Goal: Task Accomplishment & Management: Use online tool/utility

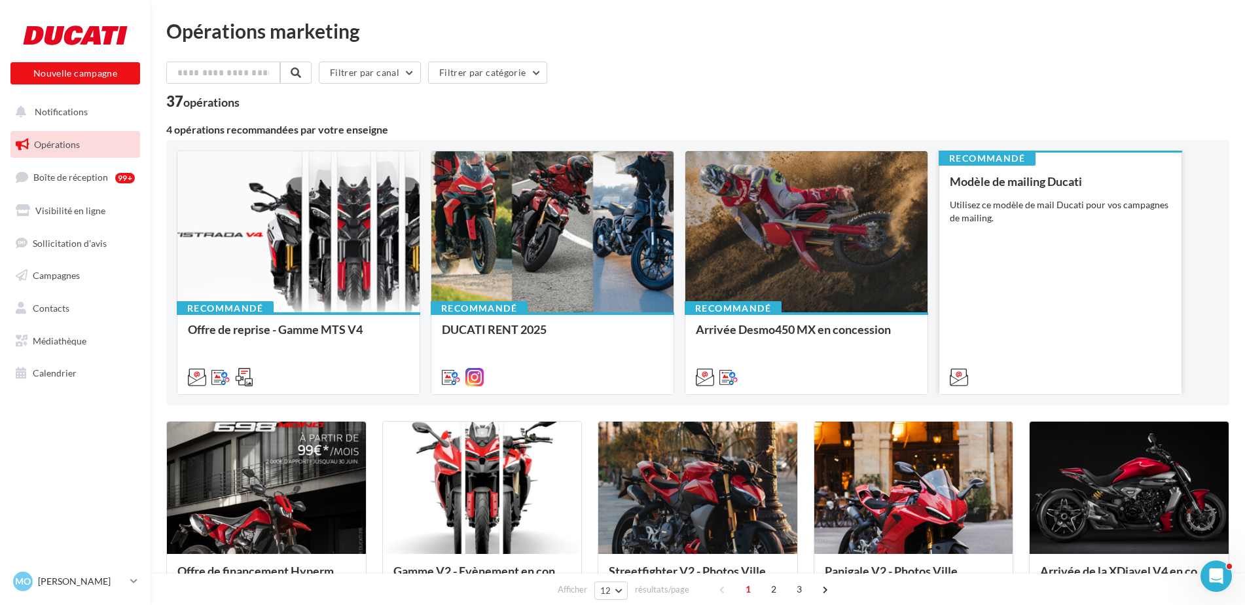
click at [1034, 247] on div "Modèle de mailing Ducati Utilisez ce modèle de mail Ducati pour vos campagnes d…" at bounding box center [1060, 279] width 221 height 208
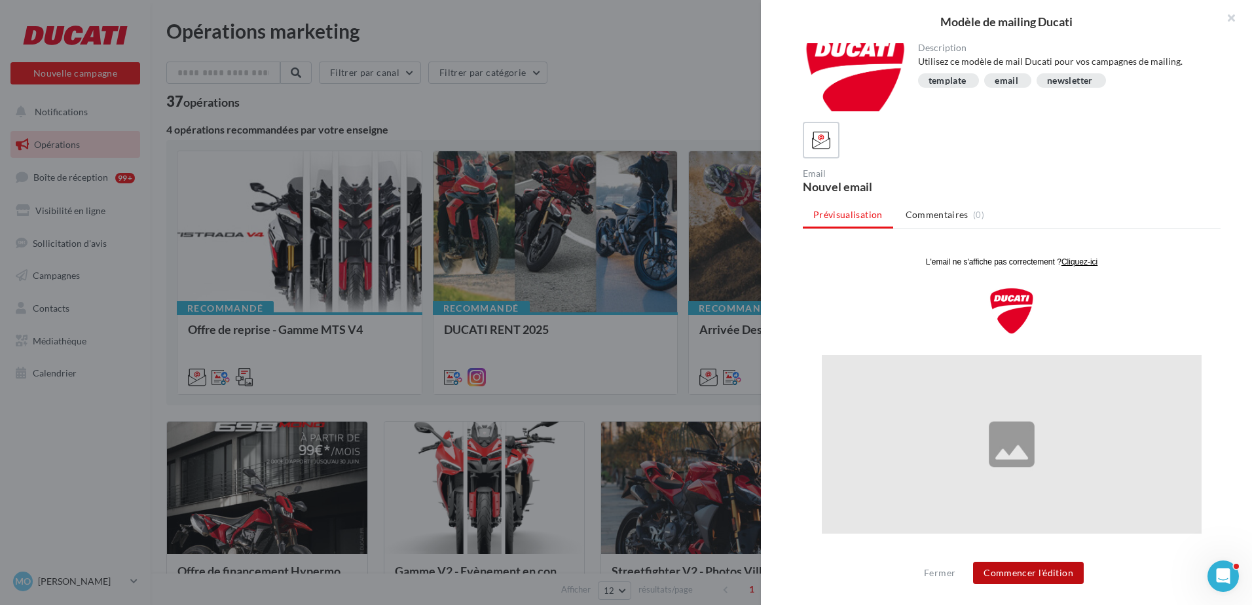
click at [1039, 573] on button "Commencer l'édition" at bounding box center [1028, 573] width 111 height 22
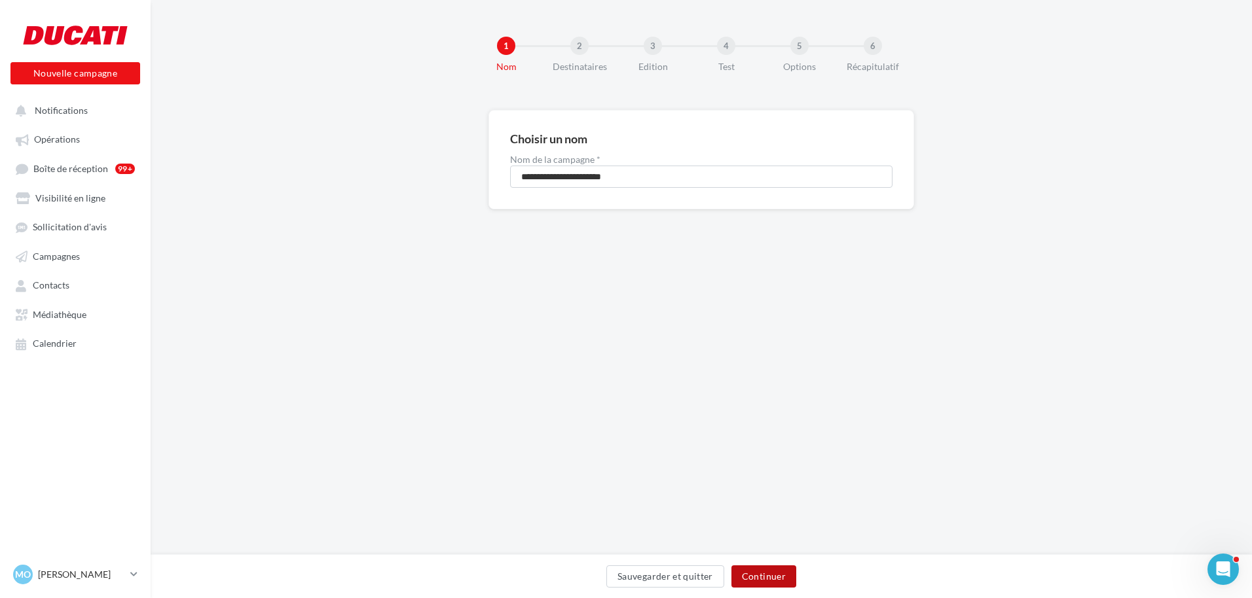
click at [786, 573] on button "Continuer" at bounding box center [763, 577] width 65 height 22
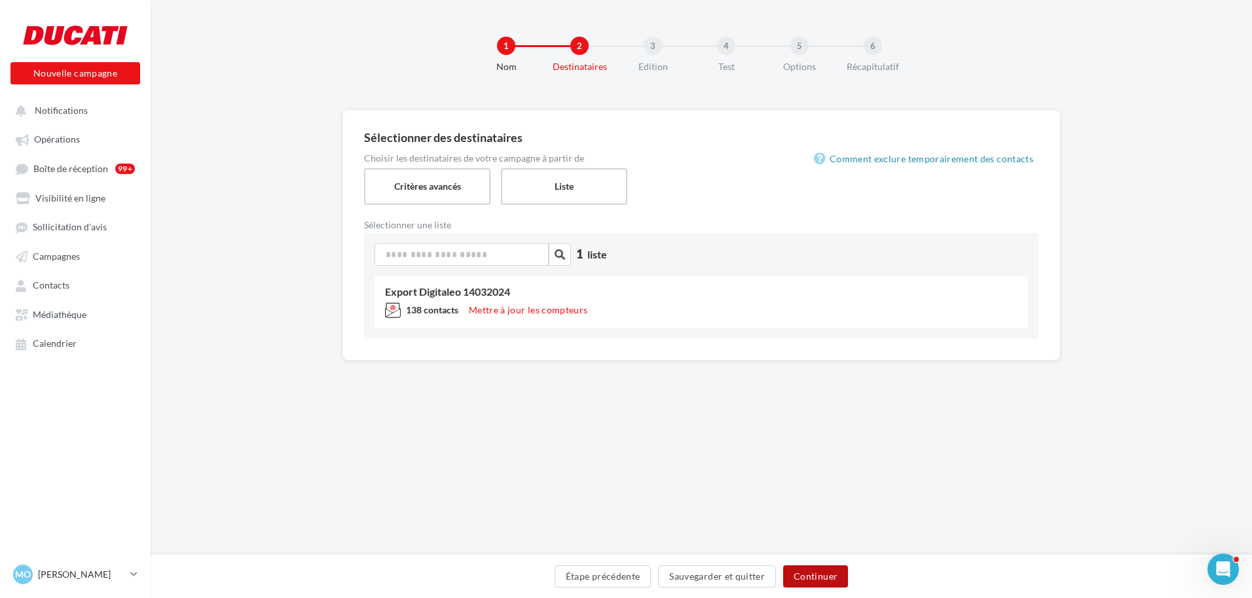
click at [828, 585] on button "Continuer" at bounding box center [815, 577] width 65 height 22
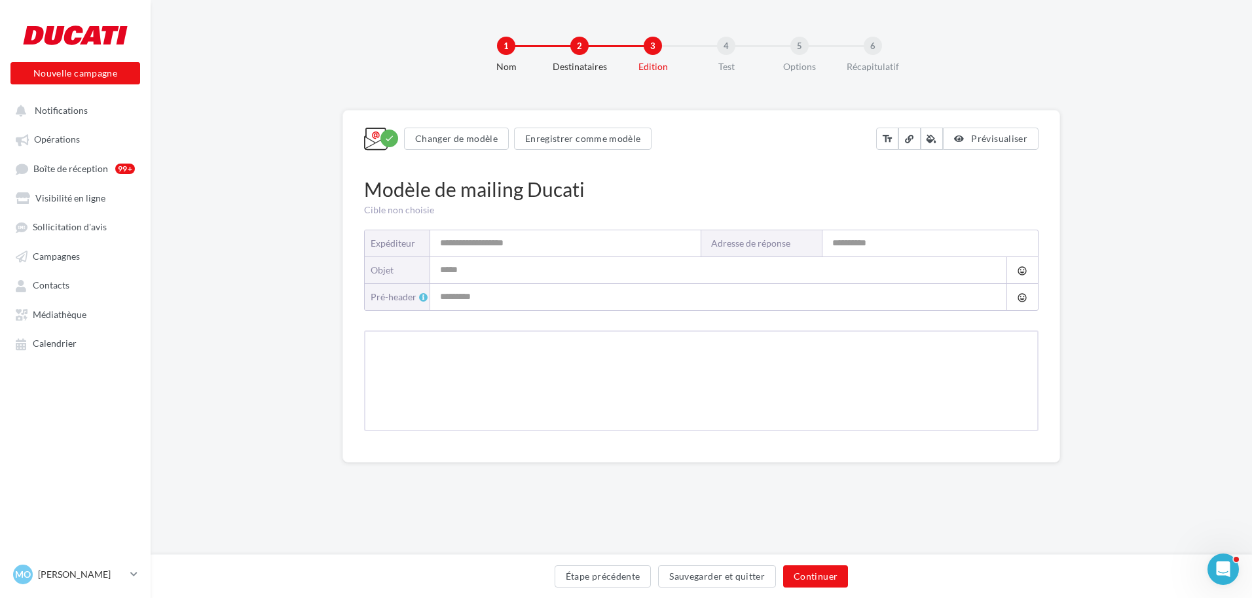
type input "**********"
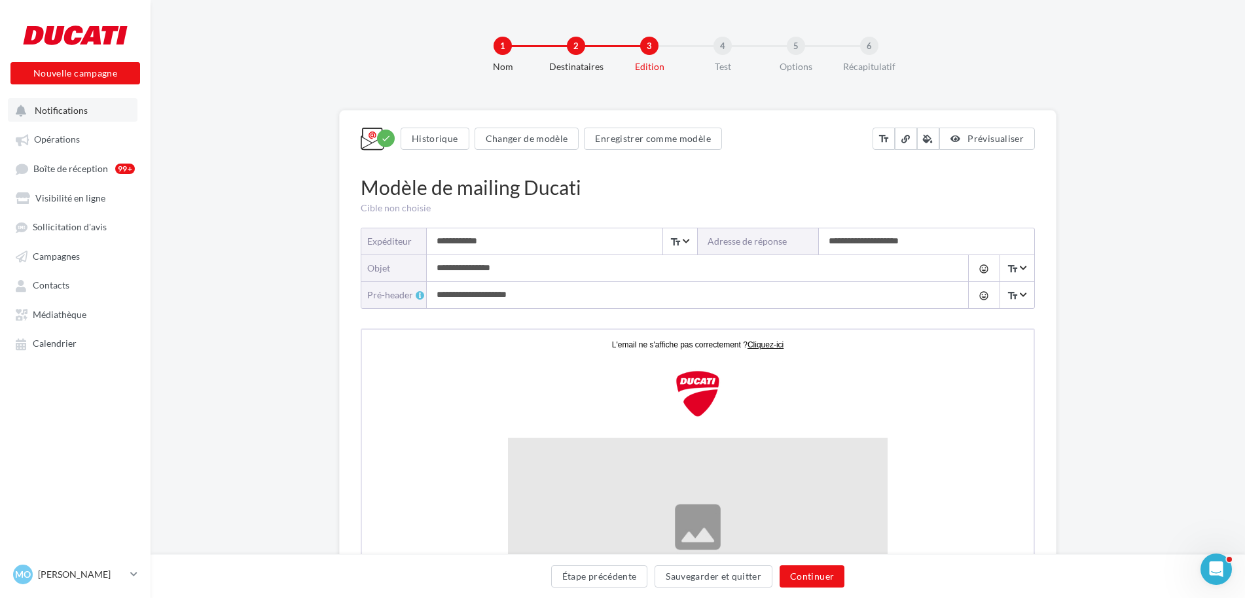
click at [74, 117] on button "Notifications" at bounding box center [73, 110] width 130 height 24
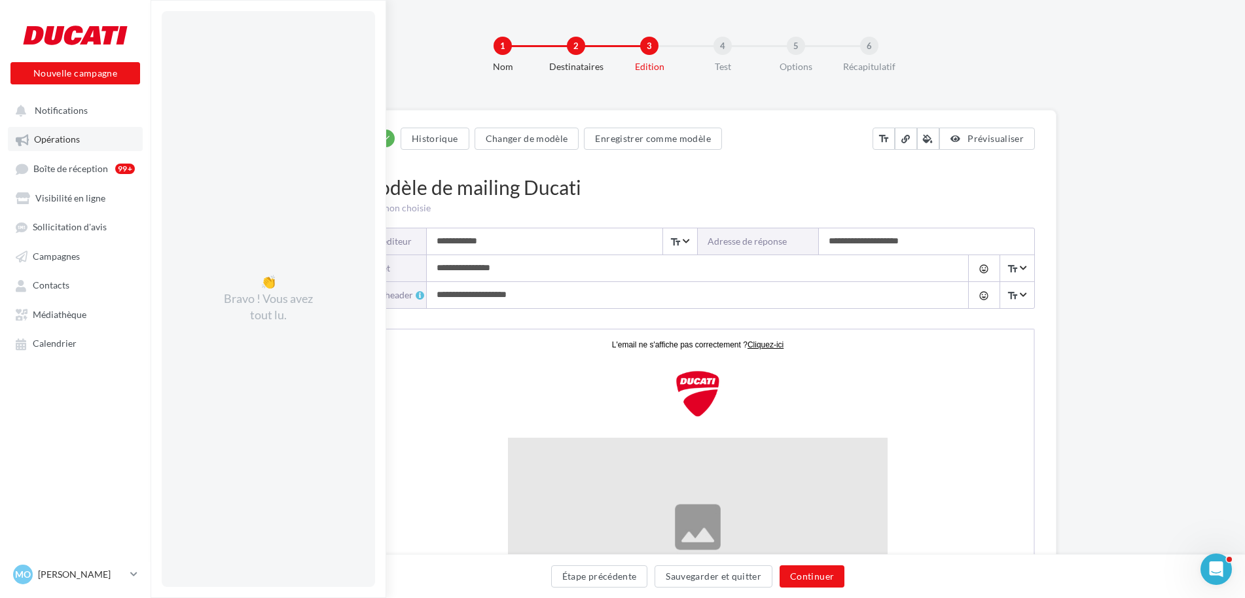
click at [77, 132] on link "Opérations" at bounding box center [75, 139] width 135 height 24
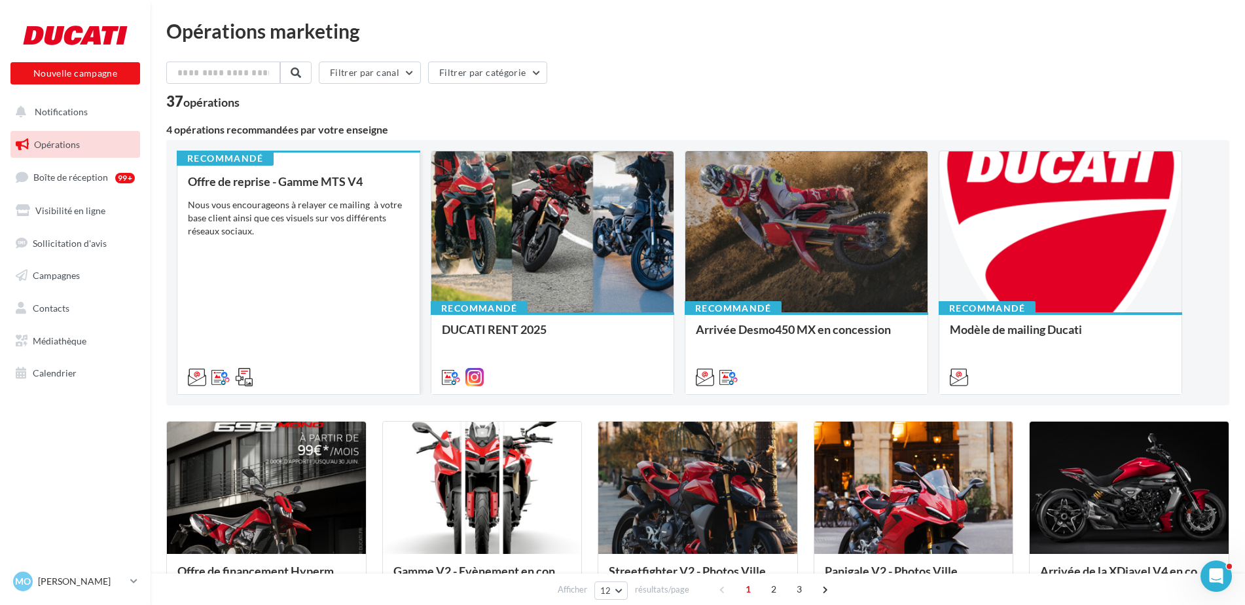
click at [321, 230] on div "Nous vous encourageons à relayer ce mailing à votre base client ainsi que ces v…" at bounding box center [298, 217] width 221 height 39
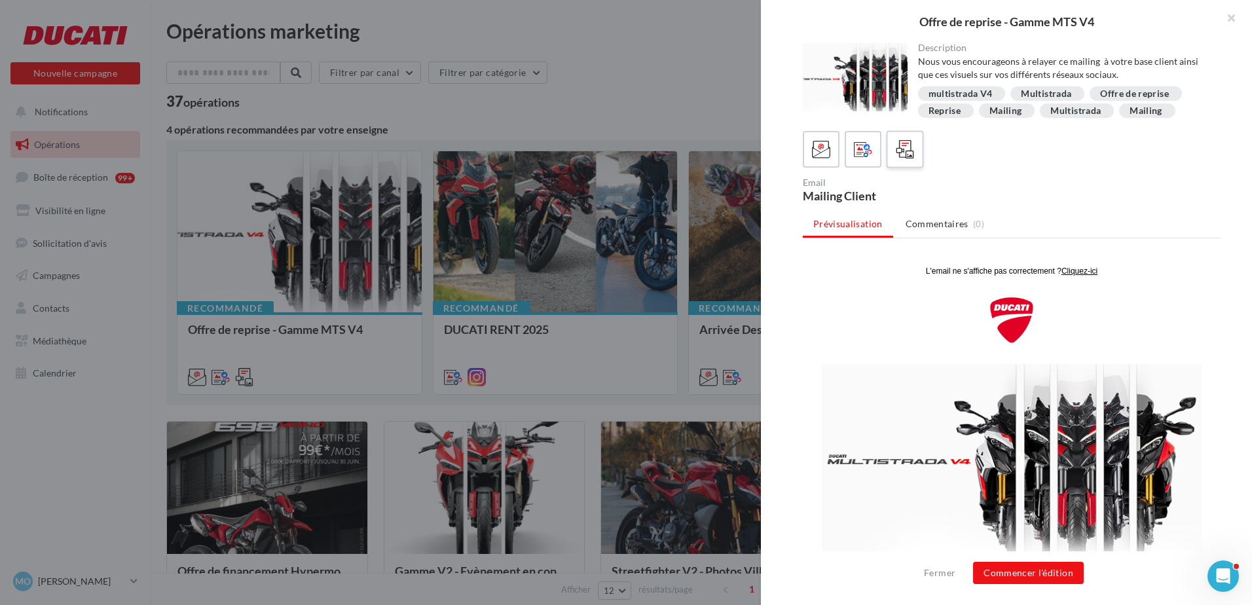
click at [900, 148] on icon at bounding box center [904, 149] width 19 height 19
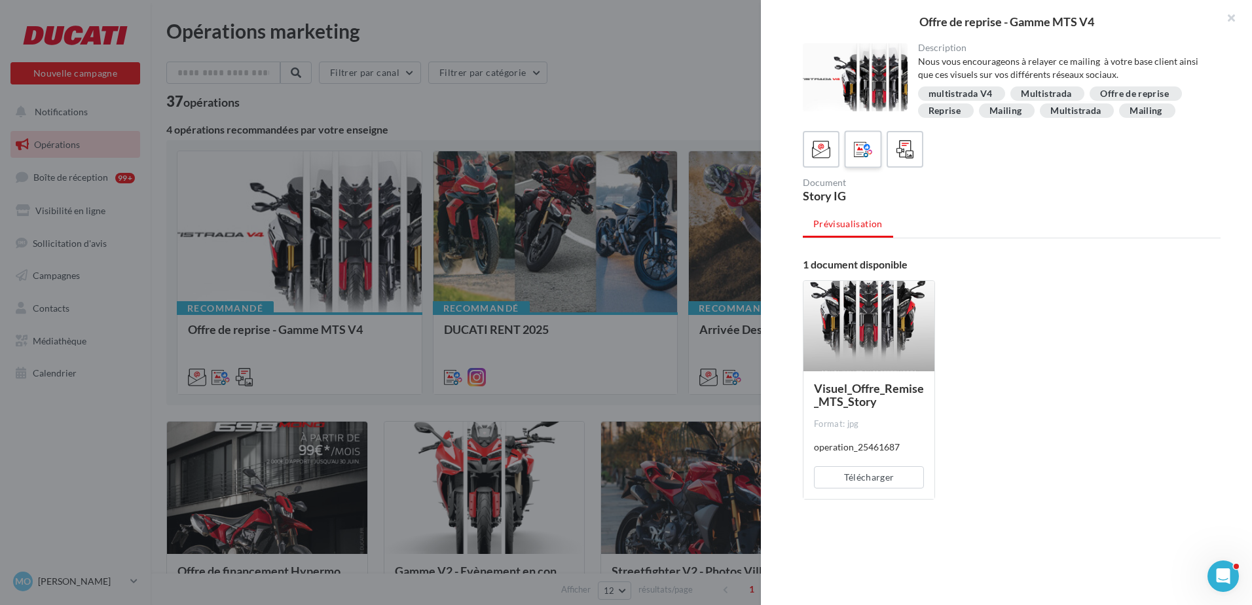
click at [857, 159] on span at bounding box center [863, 150] width 19 height 20
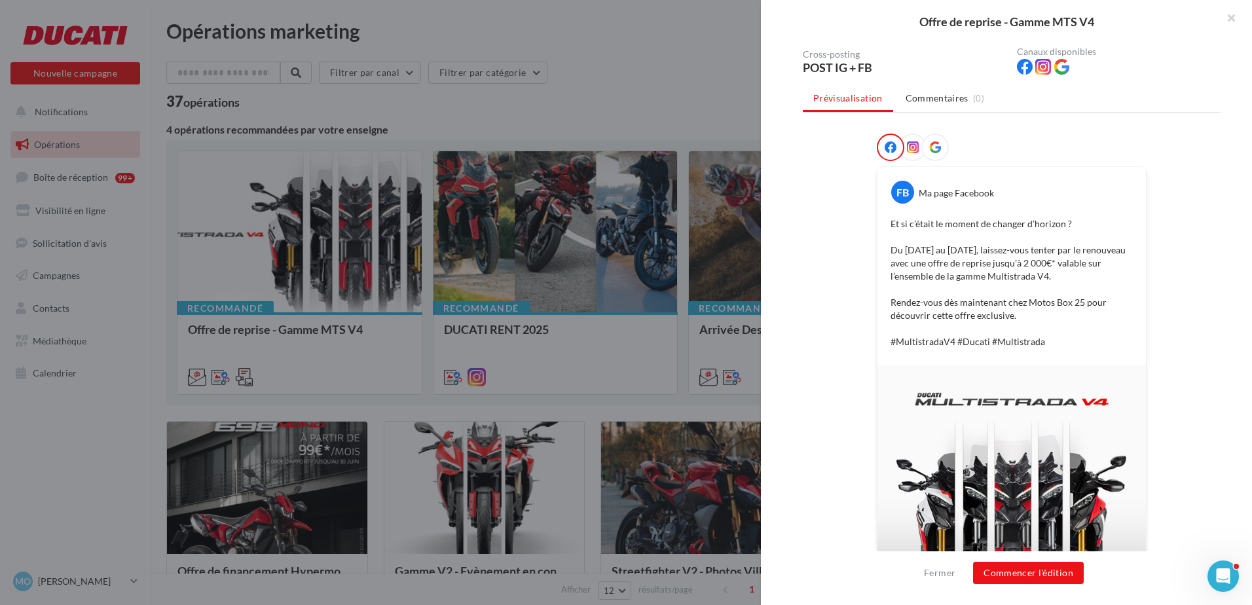
click at [911, 158] on div at bounding box center [912, 147] width 27 height 27
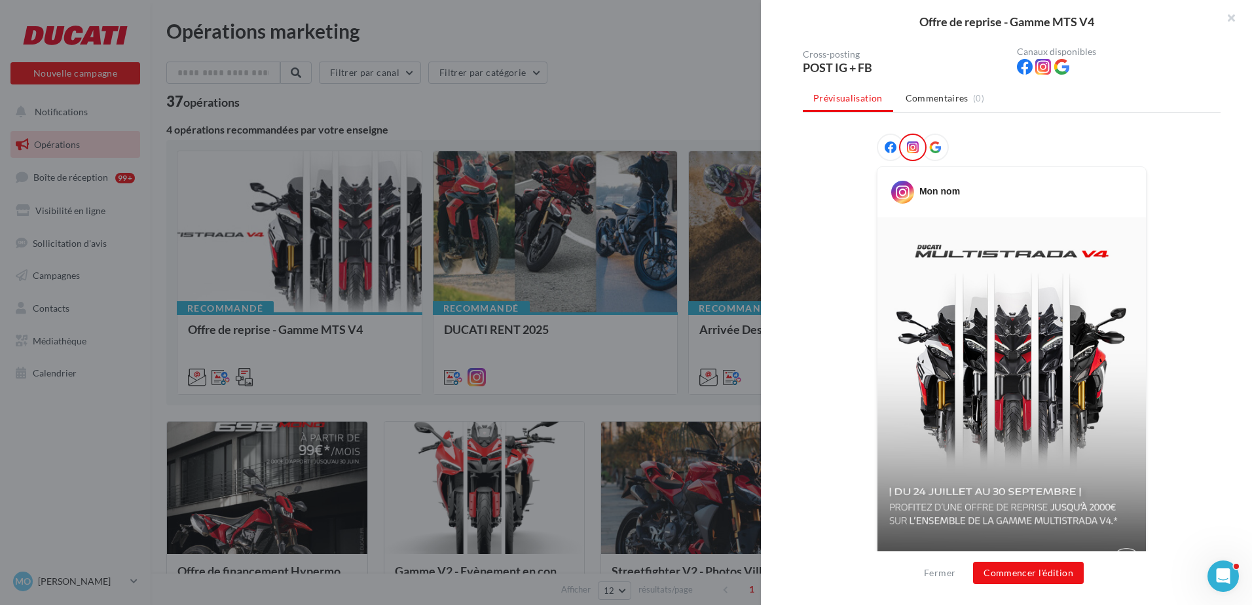
click at [939, 150] on div at bounding box center [934, 147] width 27 height 27
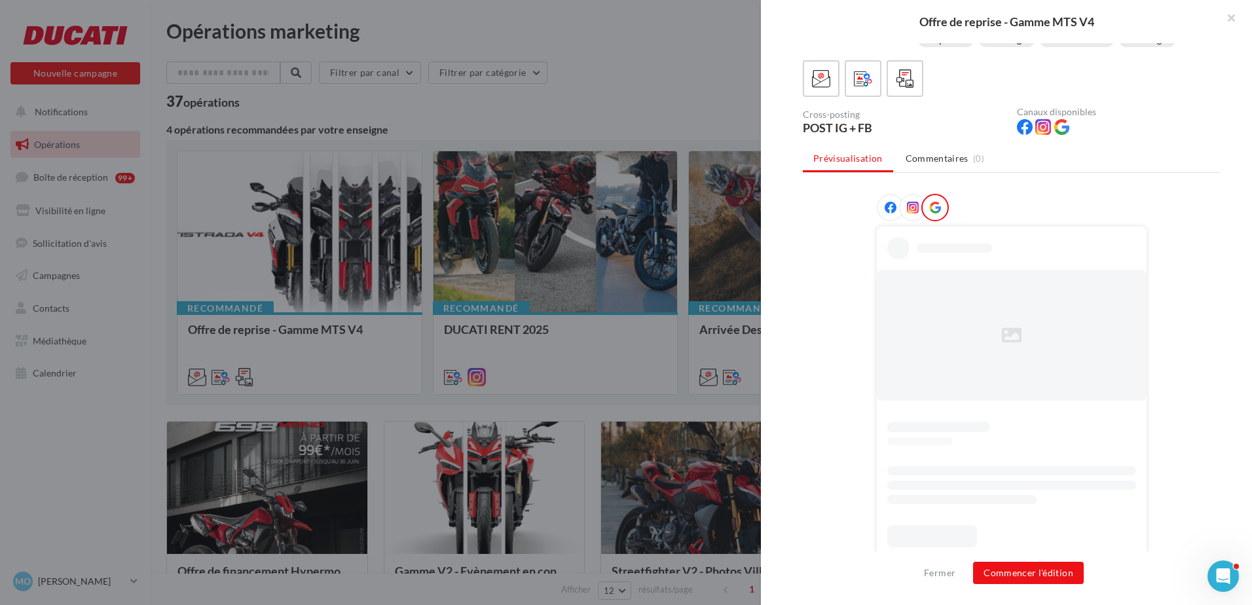
scroll to position [131, 0]
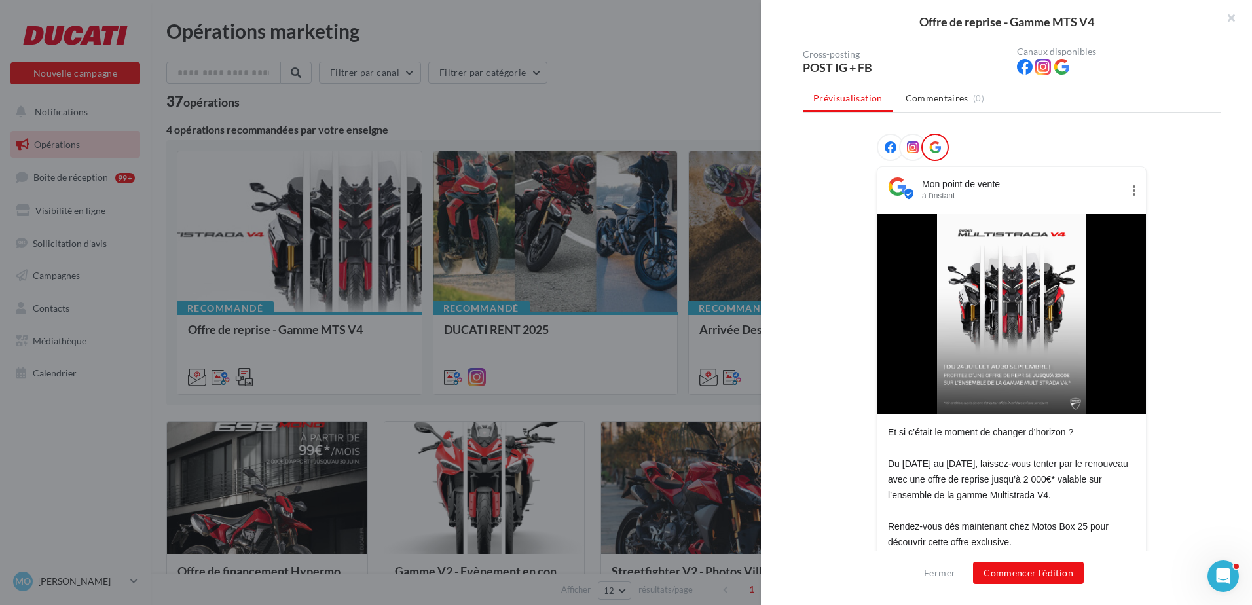
click at [911, 141] on icon at bounding box center [913, 147] width 12 height 12
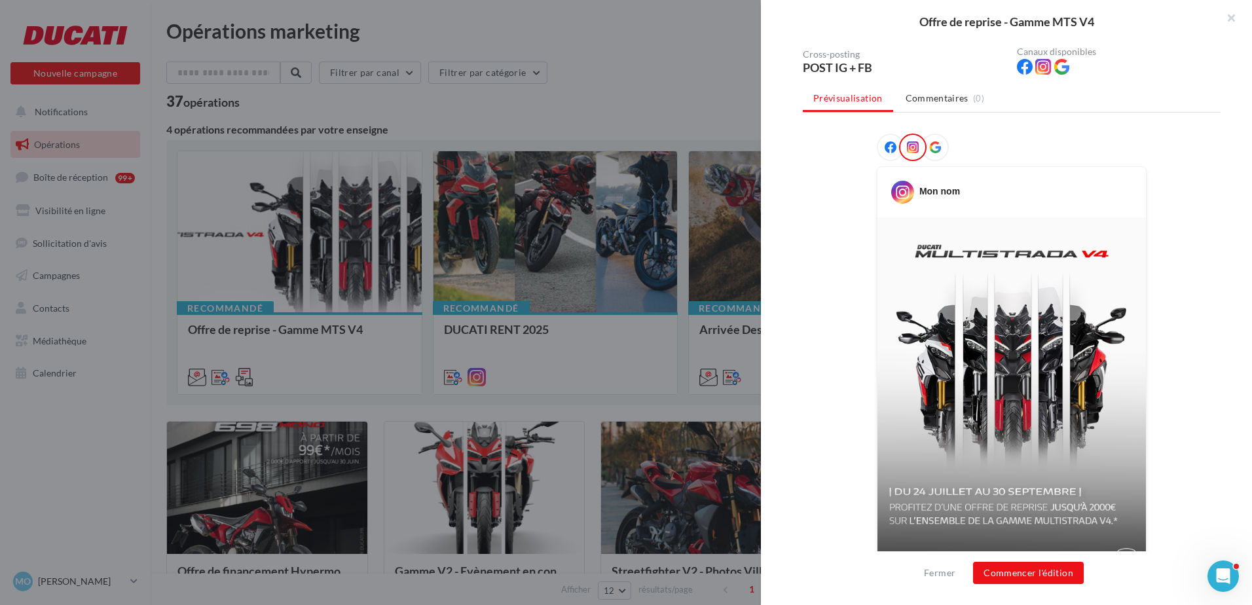
click at [931, 146] on icon at bounding box center [935, 147] width 12 height 12
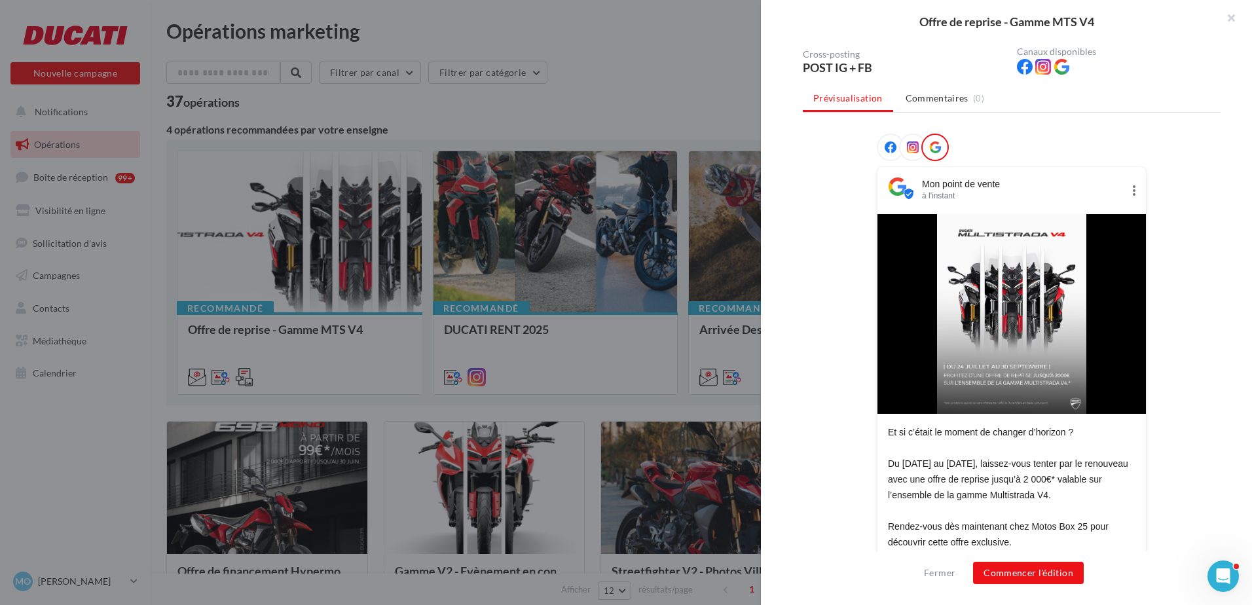
click at [911, 144] on icon at bounding box center [913, 147] width 12 height 12
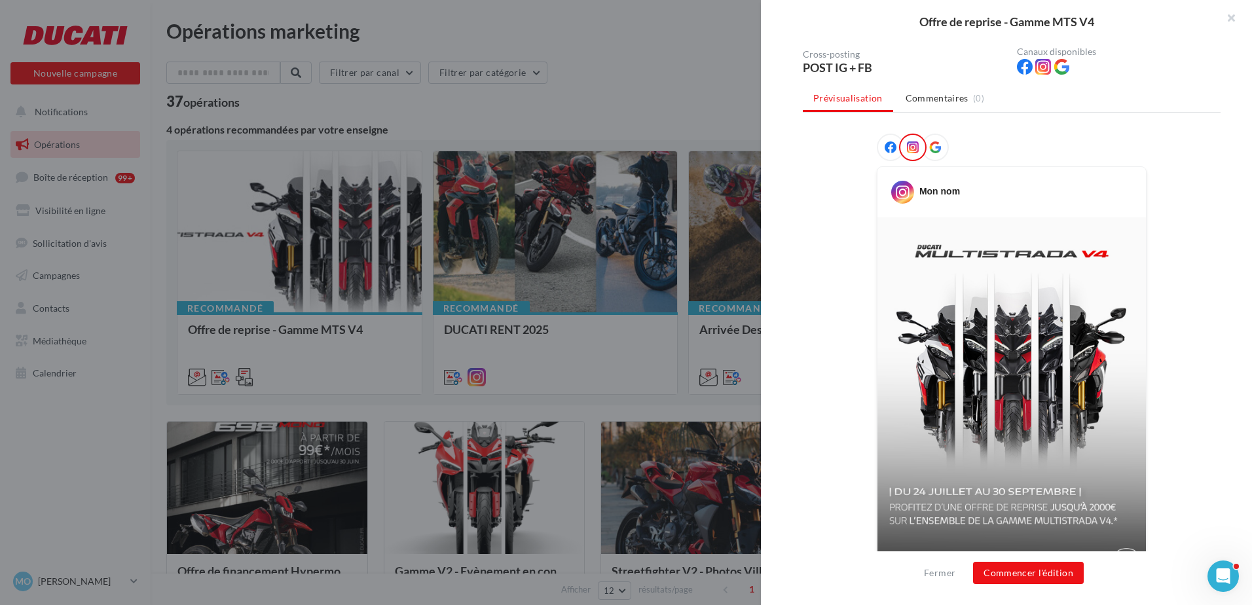
click at [892, 153] on span at bounding box center [890, 147] width 12 height 13
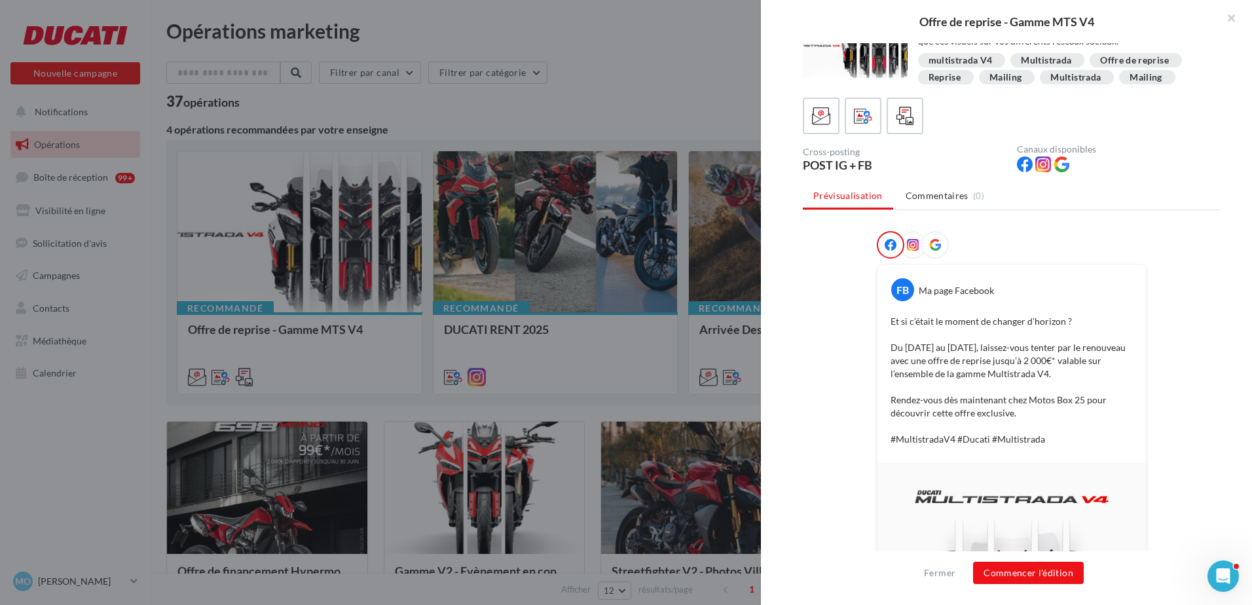
scroll to position [0, 0]
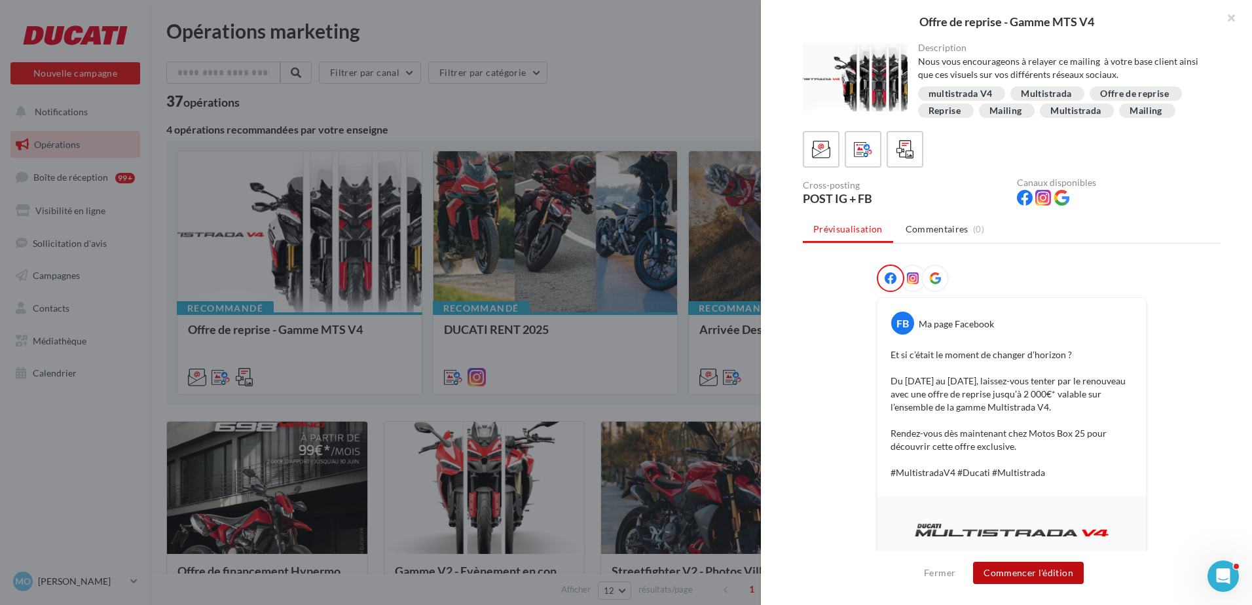
click at [1006, 571] on button "Commencer l'édition" at bounding box center [1028, 573] width 111 height 22
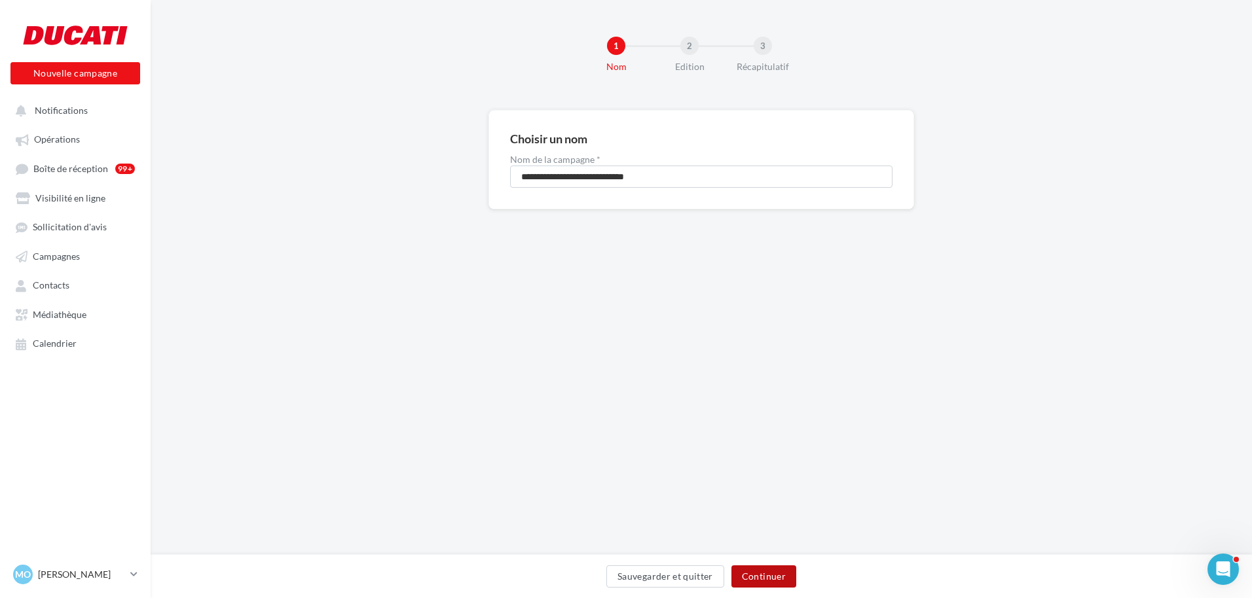
click at [774, 575] on button "Continuer" at bounding box center [763, 577] width 65 height 22
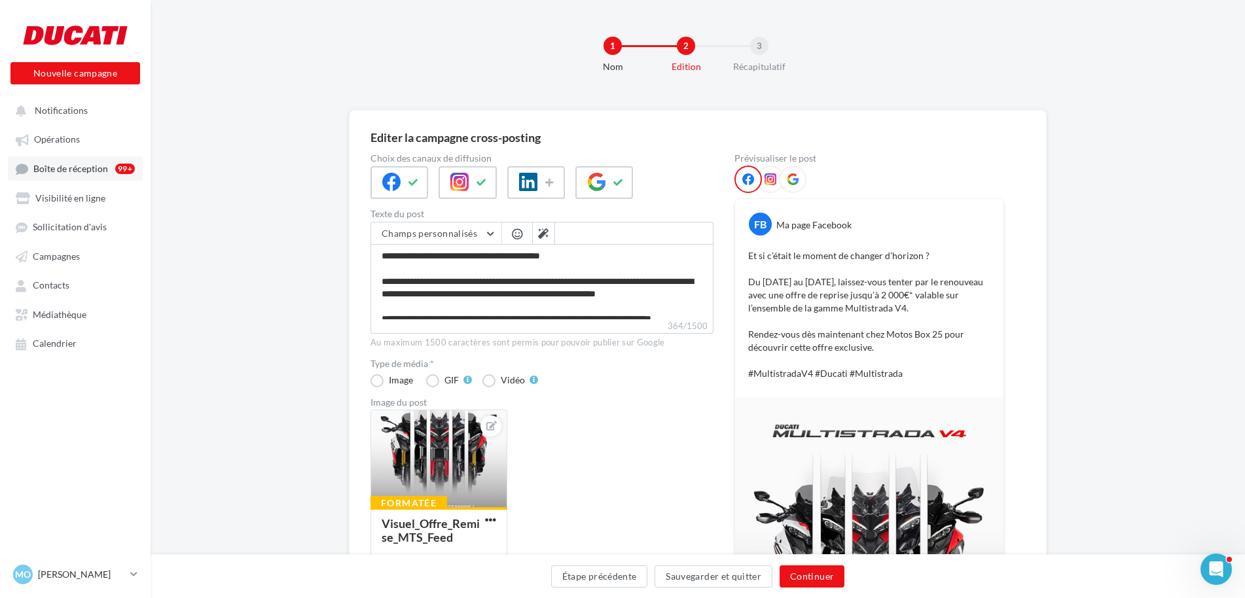
click at [67, 174] on span "Boîte de réception" at bounding box center [70, 168] width 75 height 11
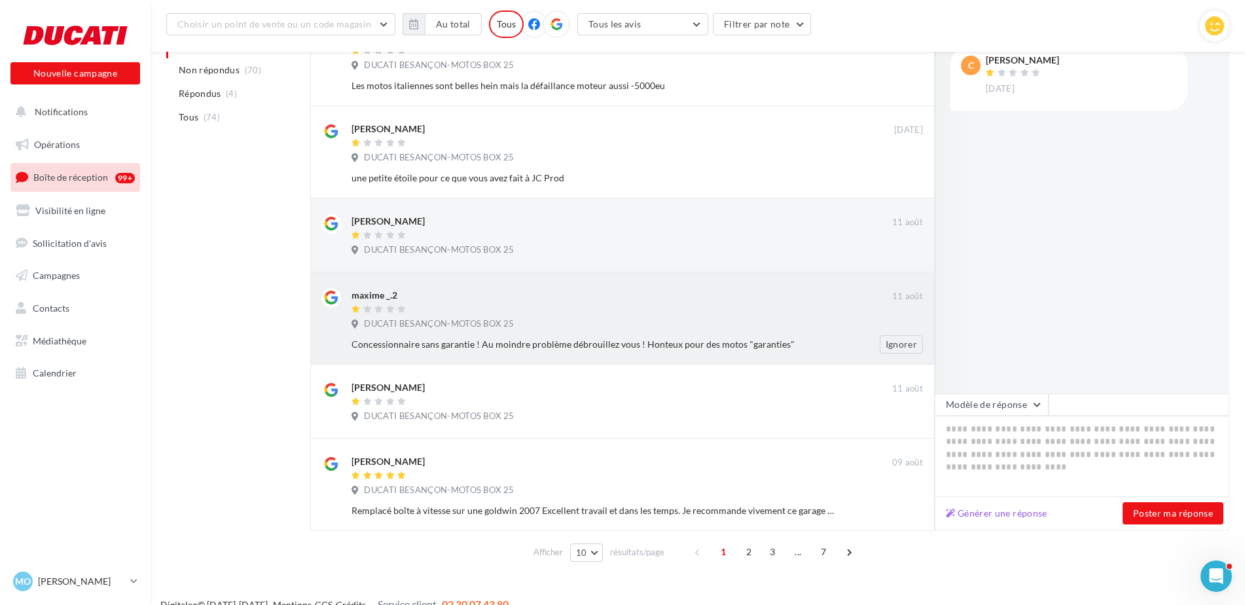
scroll to position [556, 0]
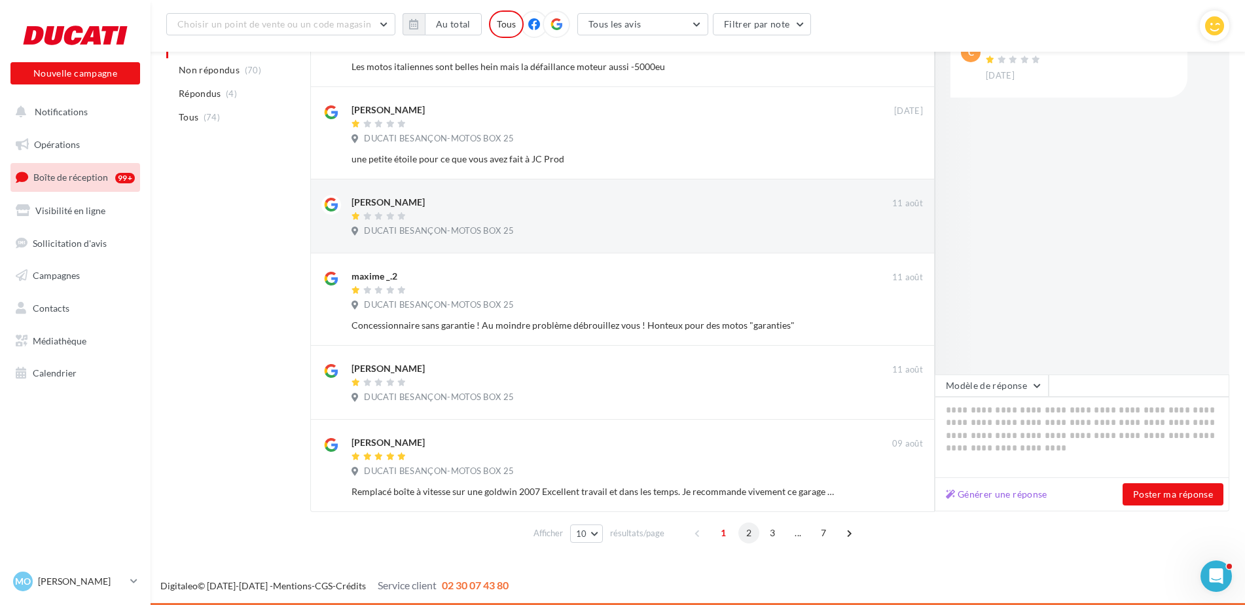
click at [740, 539] on span "2" at bounding box center [748, 532] width 21 height 21
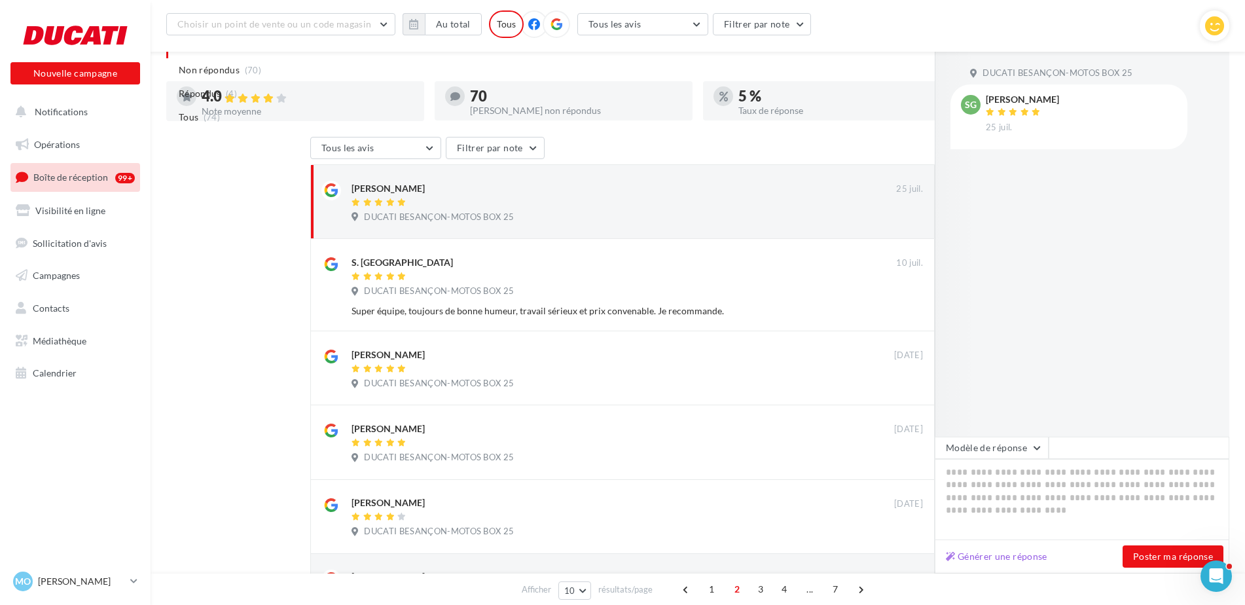
scroll to position [0, 0]
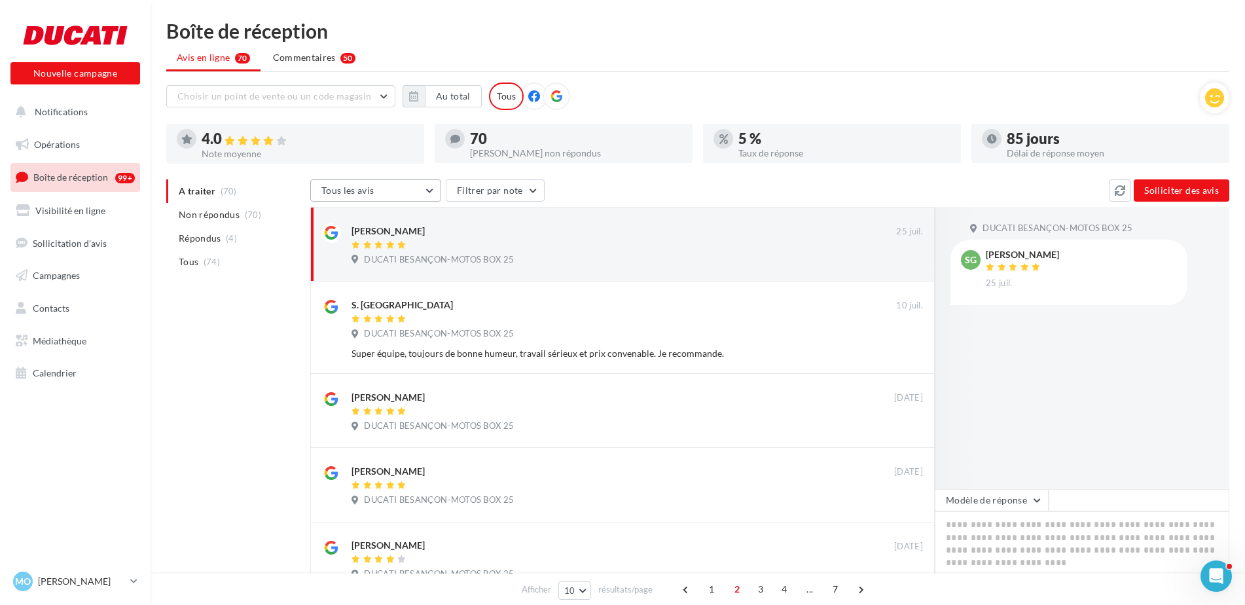
click at [407, 187] on button "Tous les avis" at bounding box center [375, 190] width 131 height 22
click at [583, 189] on div "Tous les avis Tous les avis Avis avec commentaire Avis sans commentaire Filtrer…" at bounding box center [709, 191] width 799 height 25
click at [522, 186] on button "Filtrer par note" at bounding box center [495, 190] width 99 height 22
click at [467, 232] on label at bounding box center [463, 230] width 13 height 13
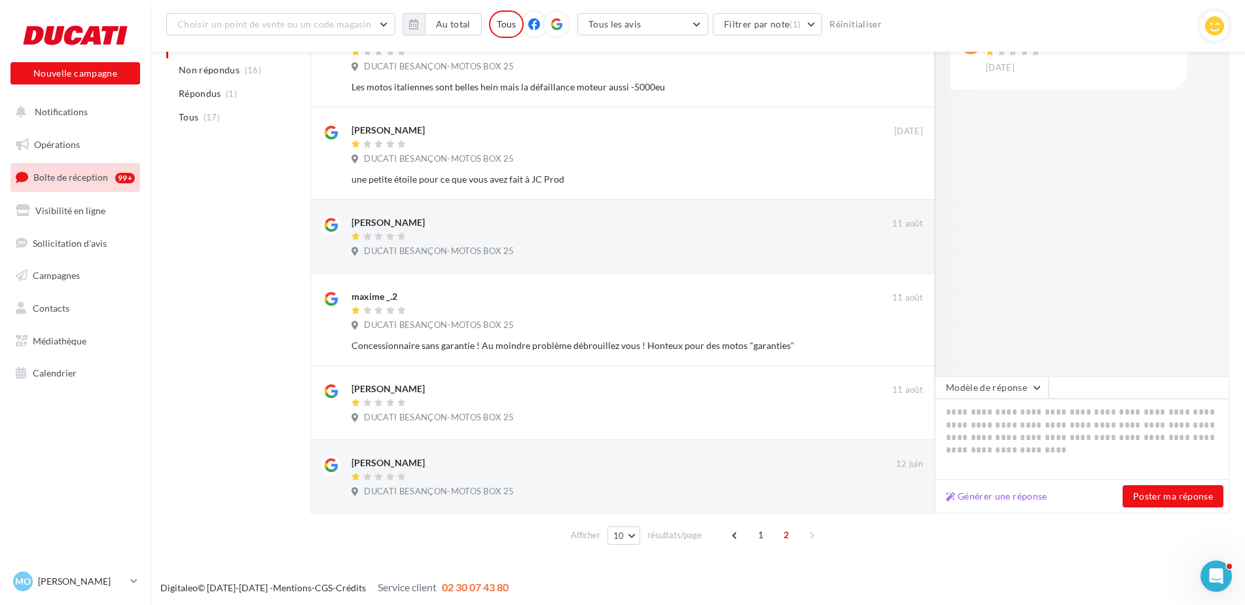
scroll to position [538, 0]
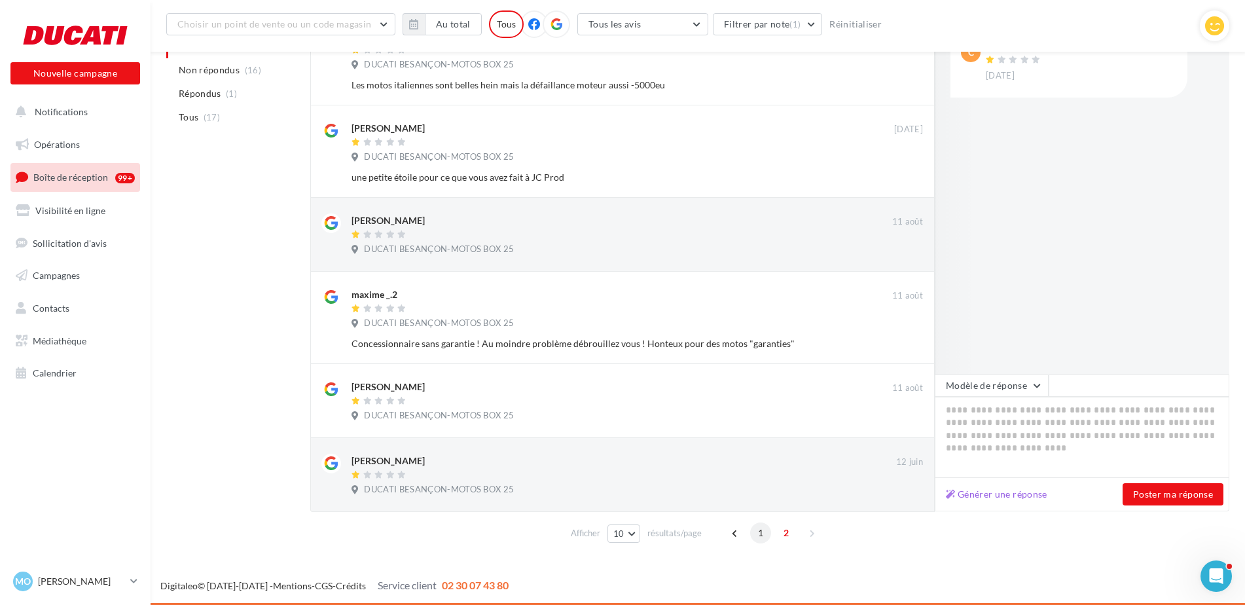
click at [760, 538] on span "1" at bounding box center [760, 532] width 21 height 21
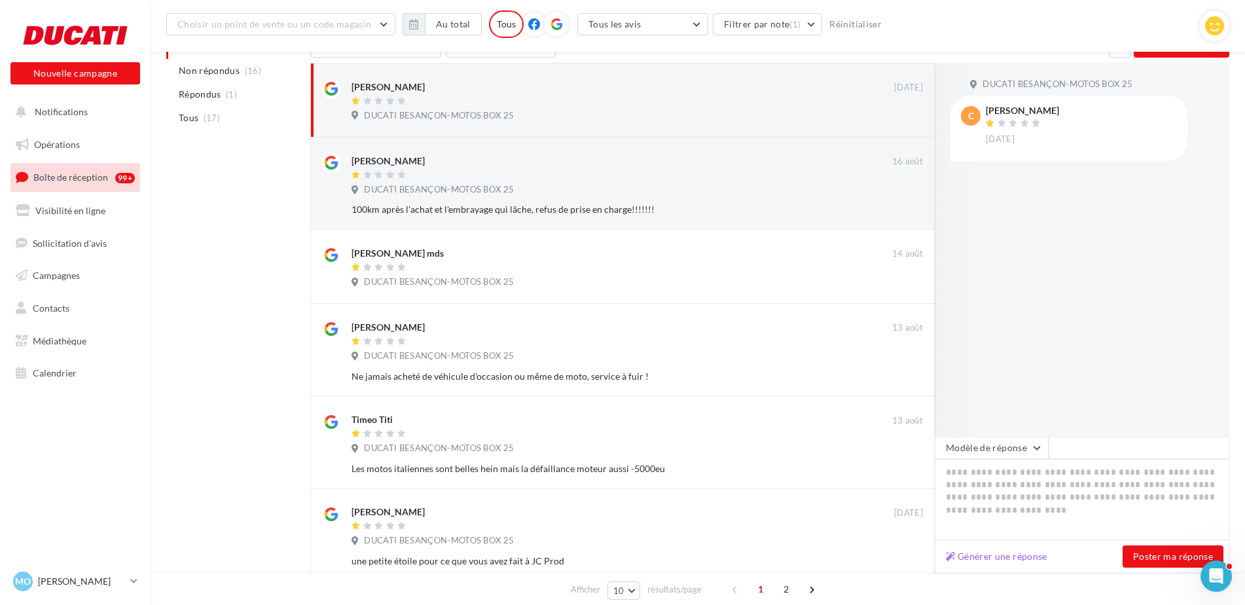
scroll to position [0, 0]
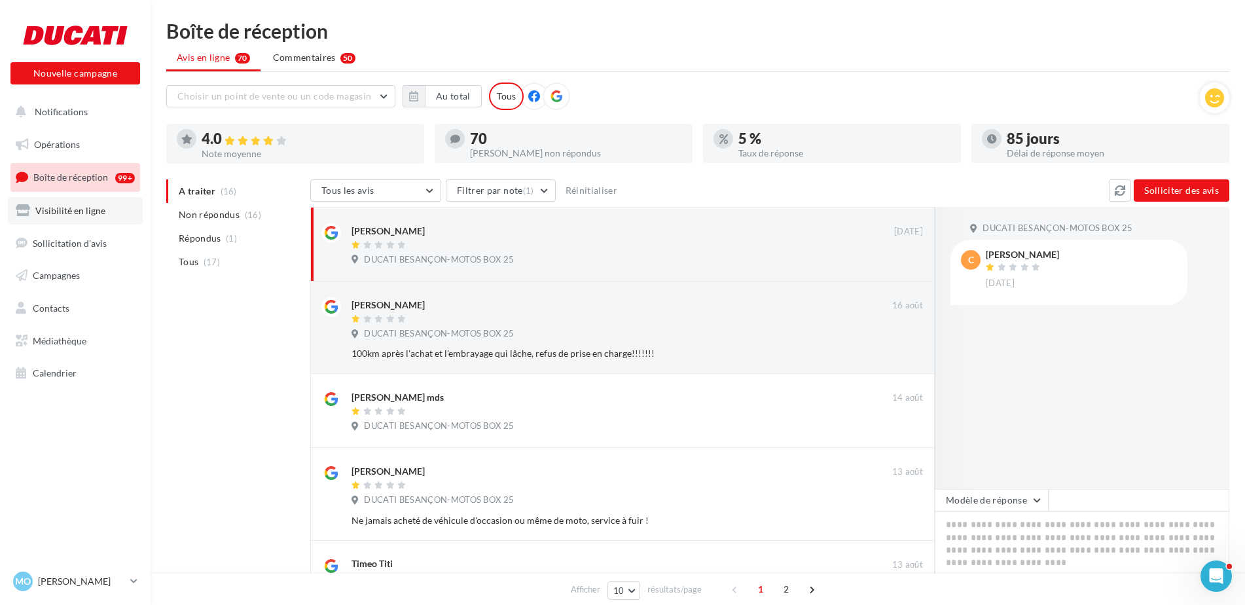
click at [62, 221] on link "Visibilité en ligne" at bounding box center [75, 210] width 135 height 27
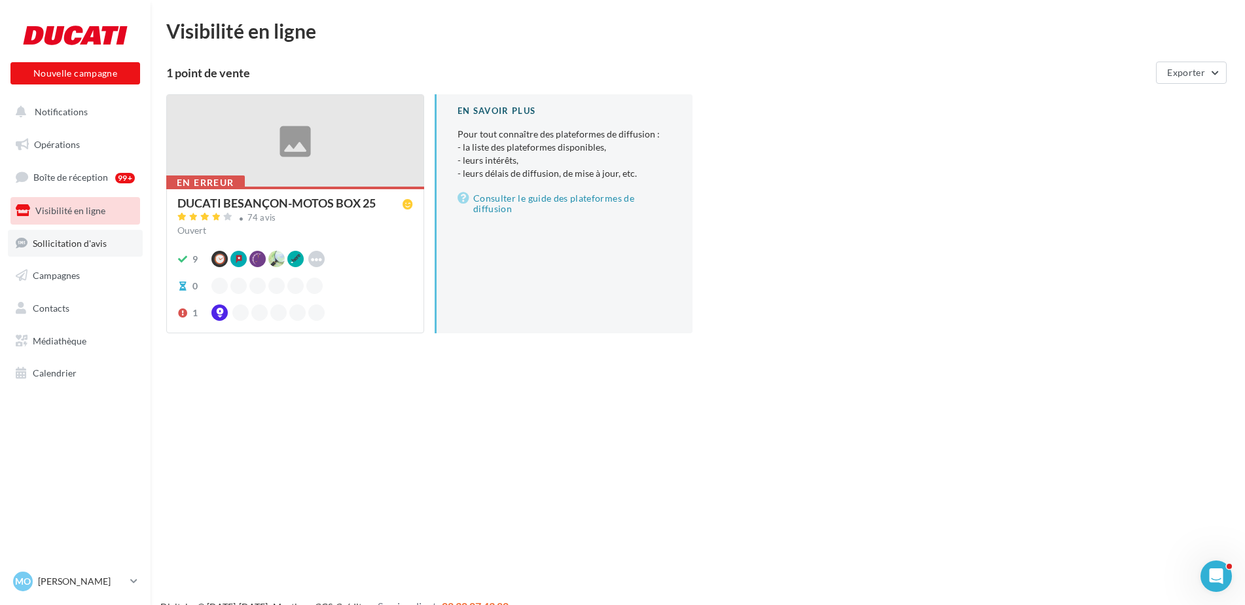
click at [90, 242] on span "Sollicitation d'avis" at bounding box center [70, 242] width 74 height 11
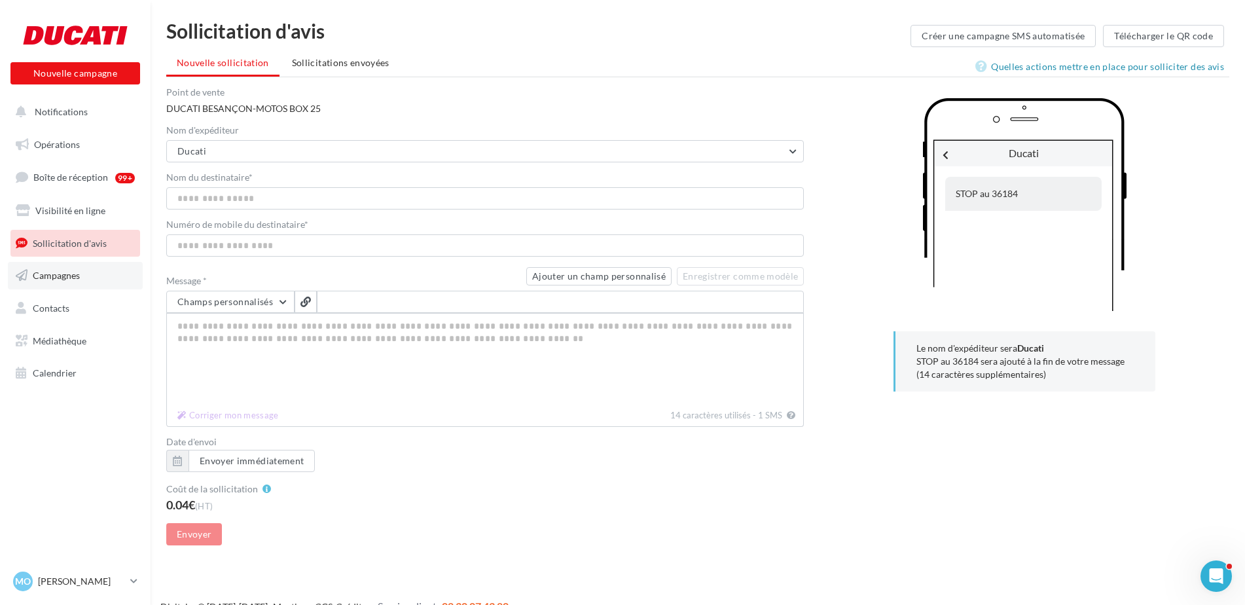
click at [74, 282] on link "Campagnes" at bounding box center [75, 275] width 135 height 27
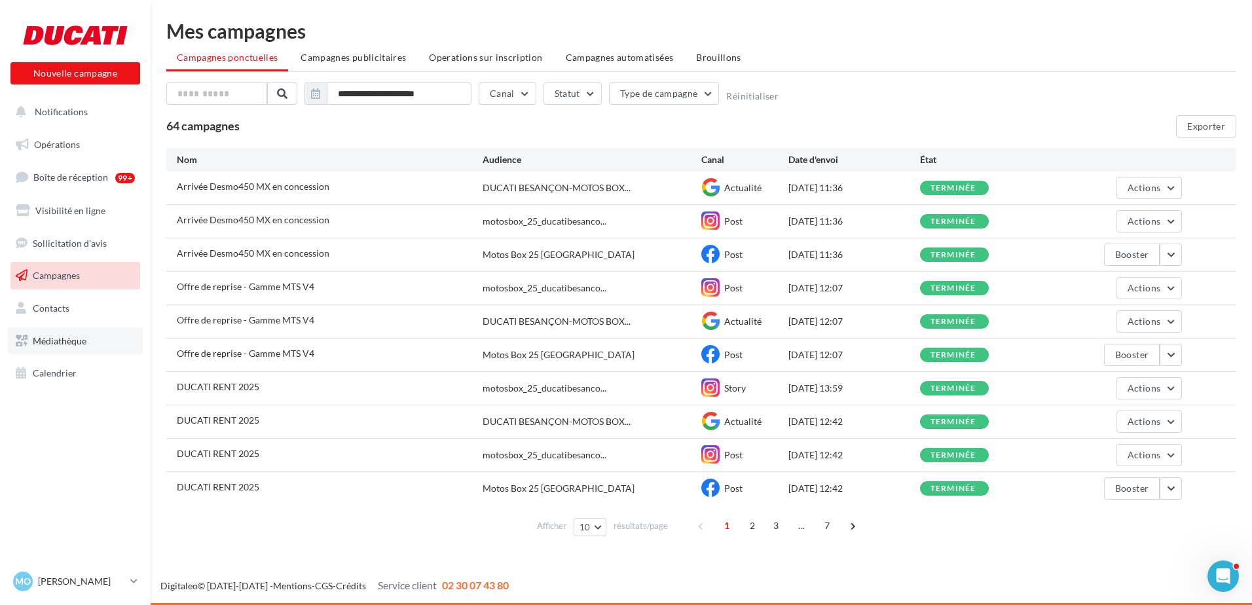
click at [75, 341] on span "Médiathèque" at bounding box center [60, 340] width 54 height 11
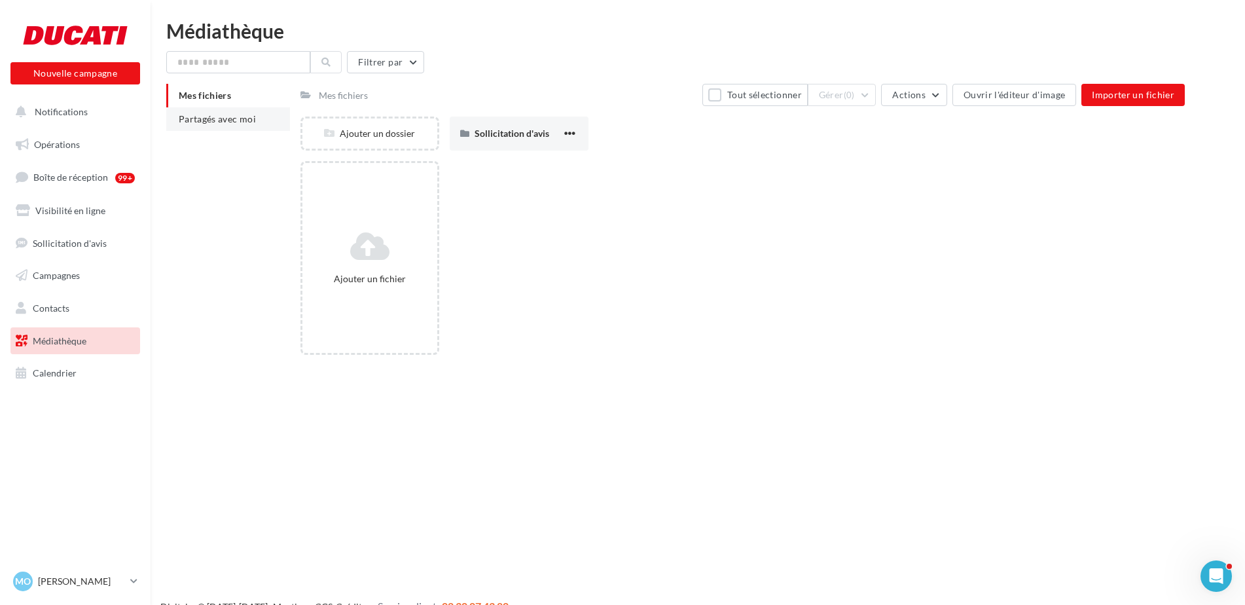
click at [234, 124] on span "Partagés avec moi" at bounding box center [217, 118] width 77 height 11
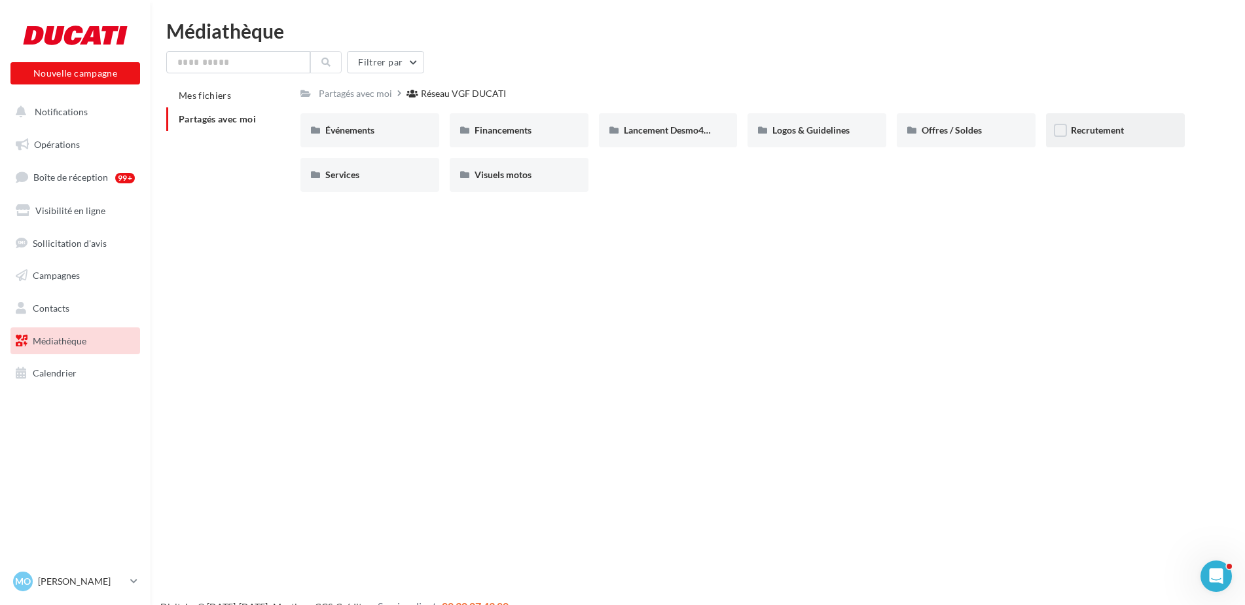
click at [1079, 137] on div "Recrutement" at bounding box center [1115, 130] width 139 height 34
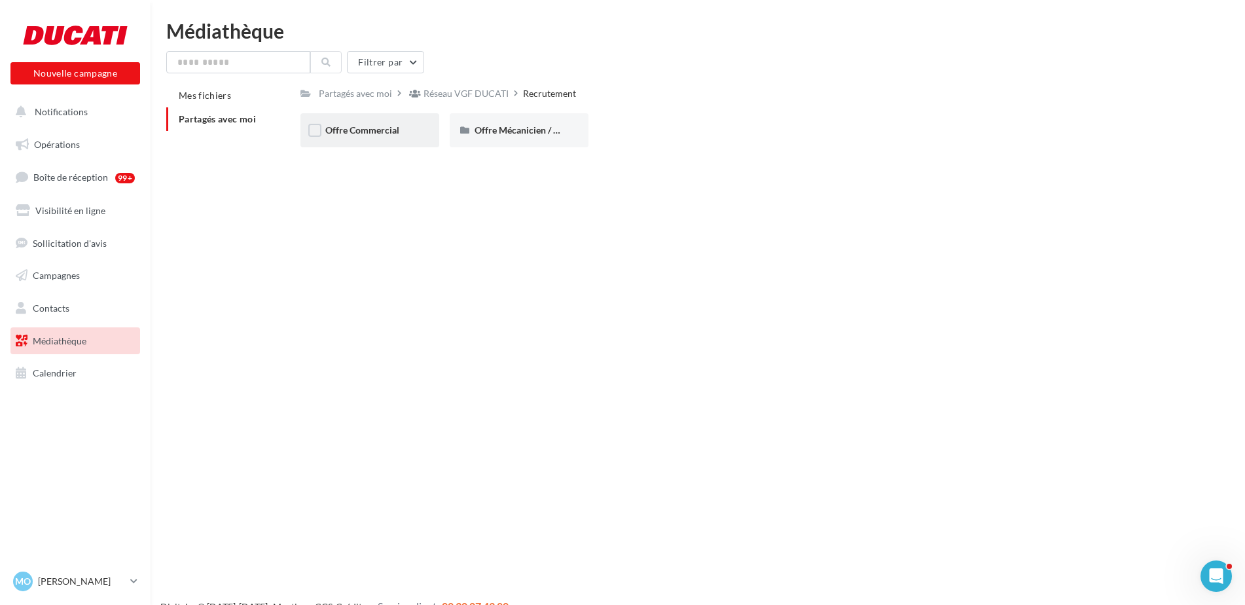
click at [393, 143] on div "Offre Commercial" at bounding box center [369, 130] width 139 height 34
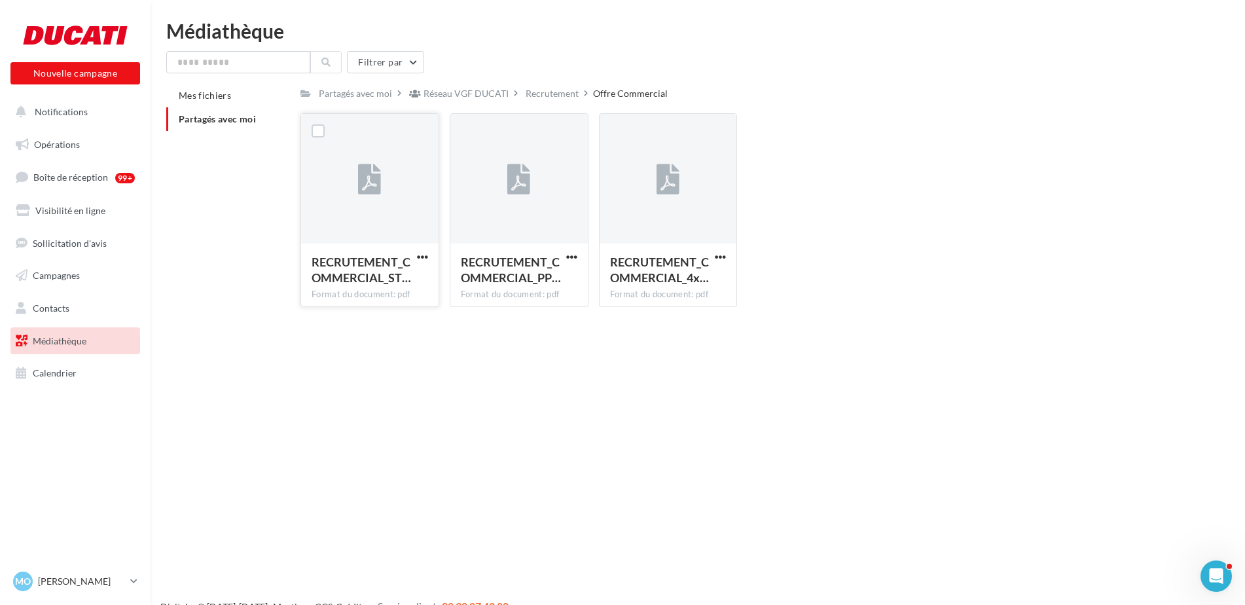
click at [378, 168] on icon at bounding box center [369, 180] width 23 height 30
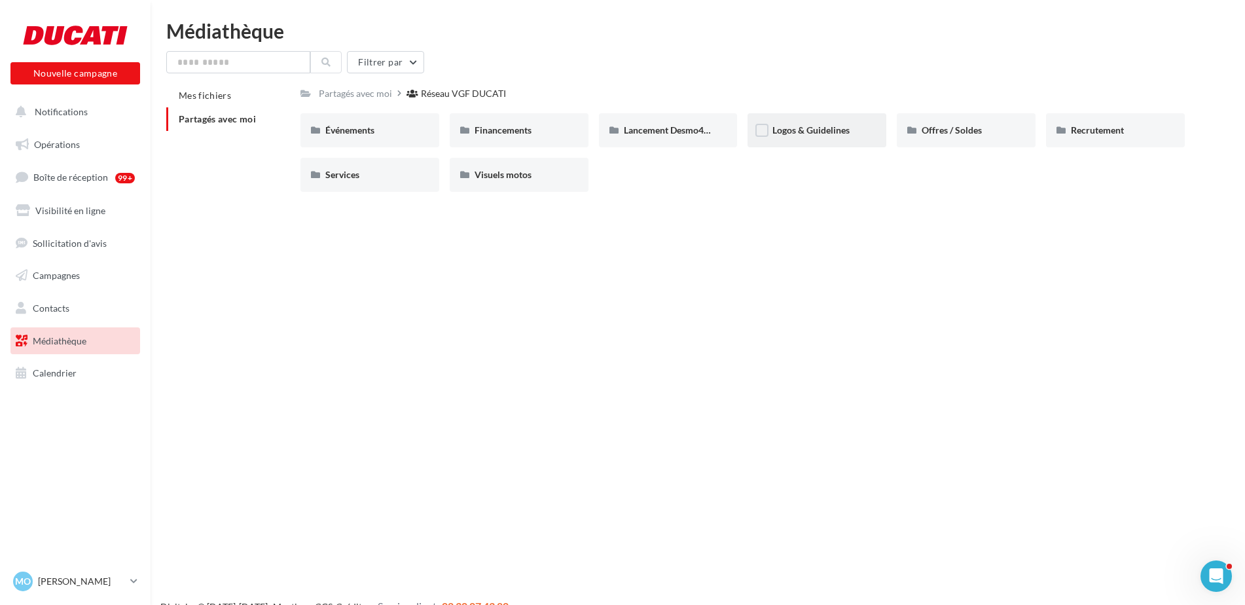
click at [826, 139] on div "Logos & Guidelines" at bounding box center [817, 130] width 139 height 34
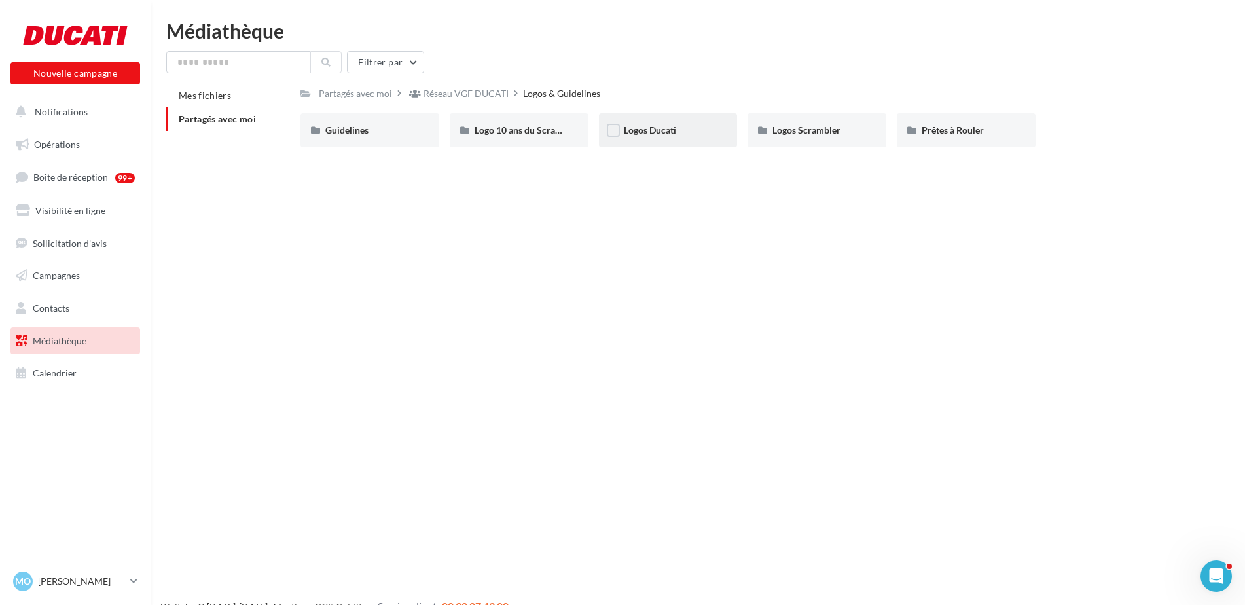
click at [680, 136] on div "Logos Ducati" at bounding box center [668, 130] width 89 height 13
